Goal: Download file/media

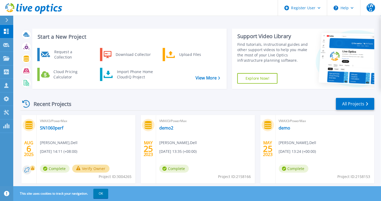
scroll to position [13, 0]
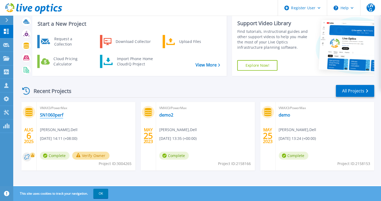
click at [57, 116] on link "SN1060perf" at bounding box center [51, 114] width 23 height 5
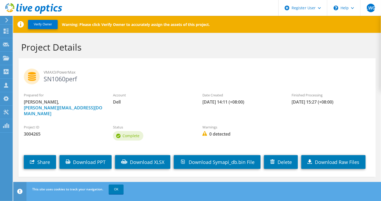
scroll to position [2, 0]
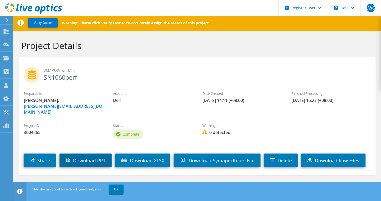
click at [87, 154] on link "Download PPT" at bounding box center [86, 161] width 52 height 14
click at [196, 106] on div "Prepared for Lara Wei Guo, Lara.Guo@dell.com Account Dell Date Created 08/06/20…" at bounding box center [197, 102] width 357 height 29
